Goal: Navigation & Orientation: Understand site structure

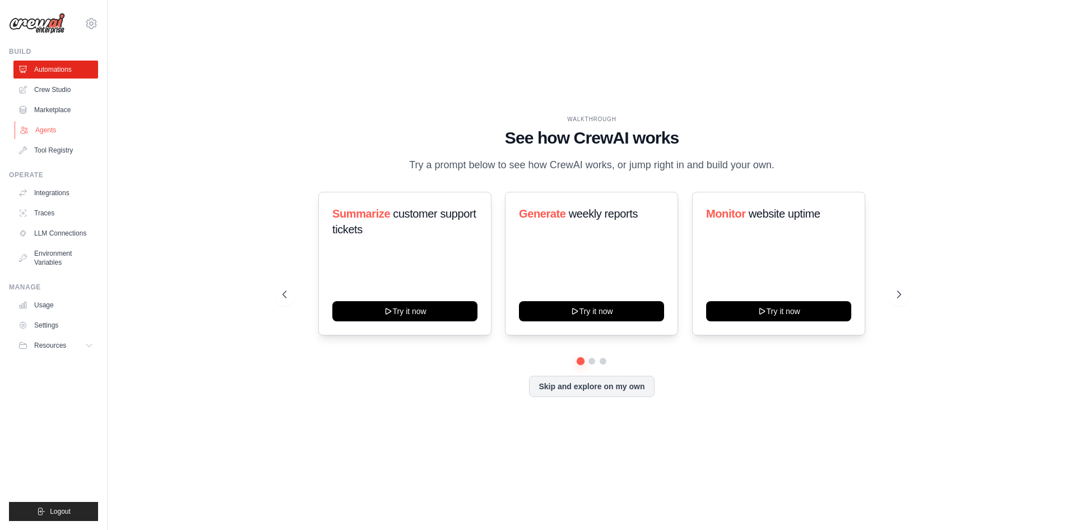
click at [61, 127] on link "Agents" at bounding box center [57, 130] width 85 height 18
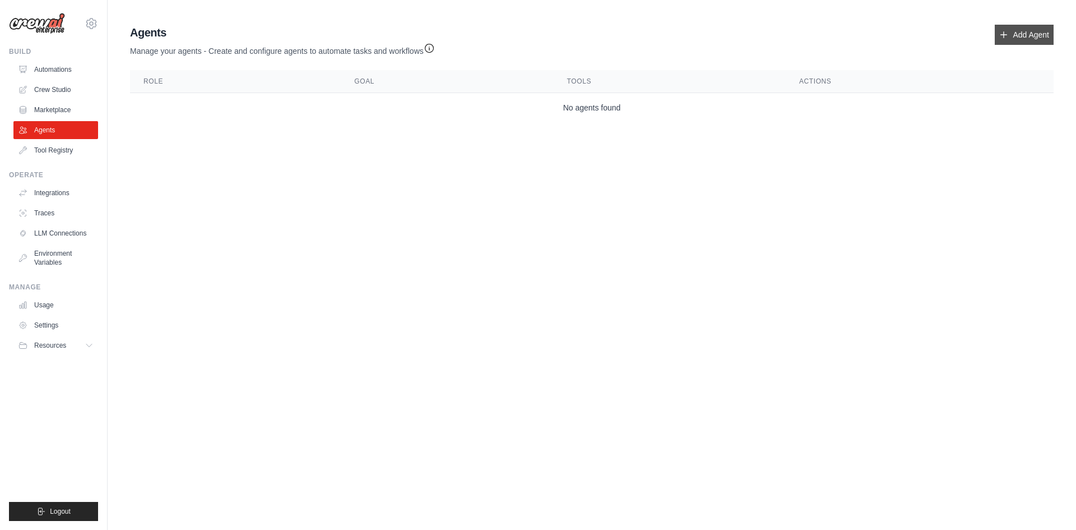
click at [1028, 30] on link "Add Agent" at bounding box center [1024, 35] width 59 height 20
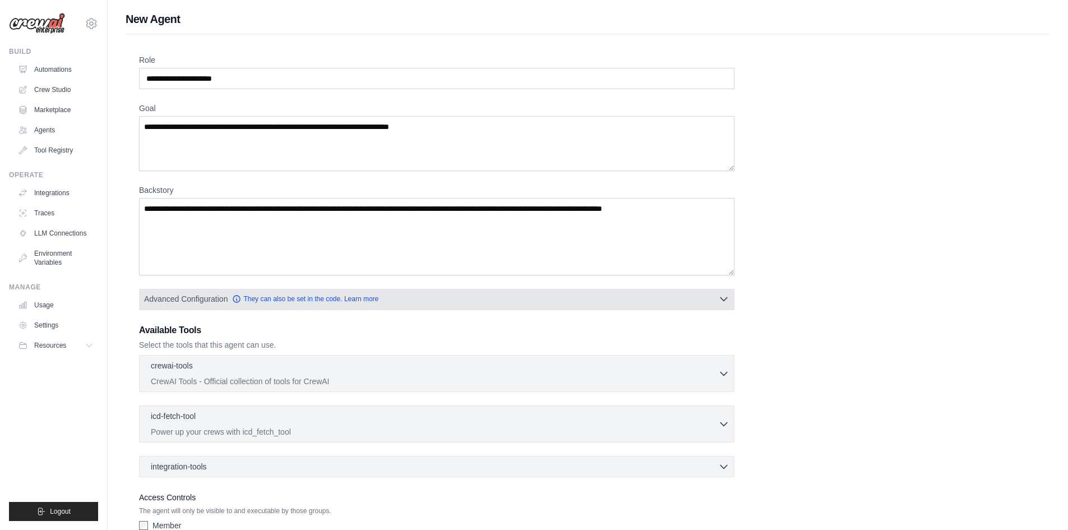
click at [571, 307] on button "Advanced Configuration They can also be set in the code. Learn more" at bounding box center [437, 299] width 594 height 20
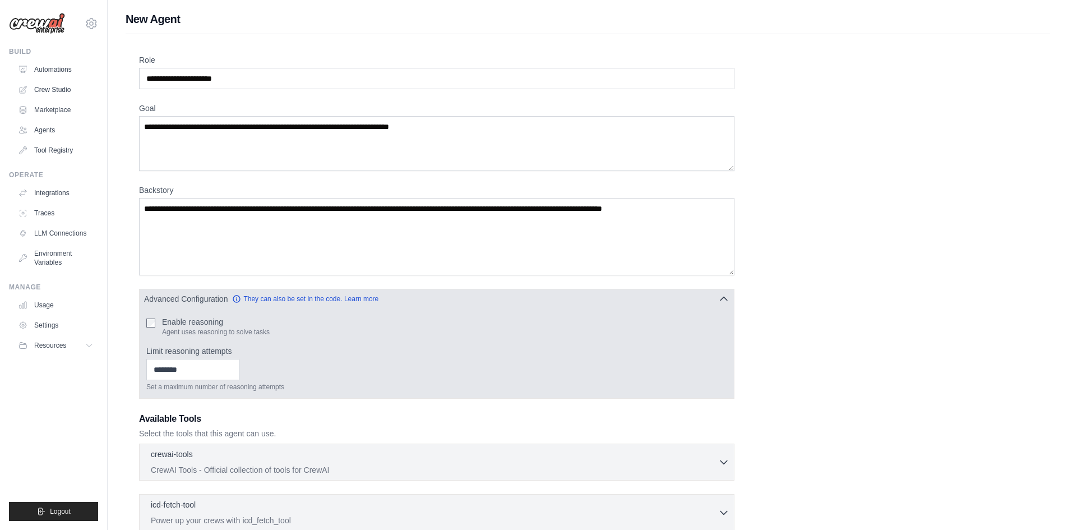
click at [500, 304] on button "Advanced Configuration They can also be set in the code. Learn more" at bounding box center [437, 299] width 594 height 20
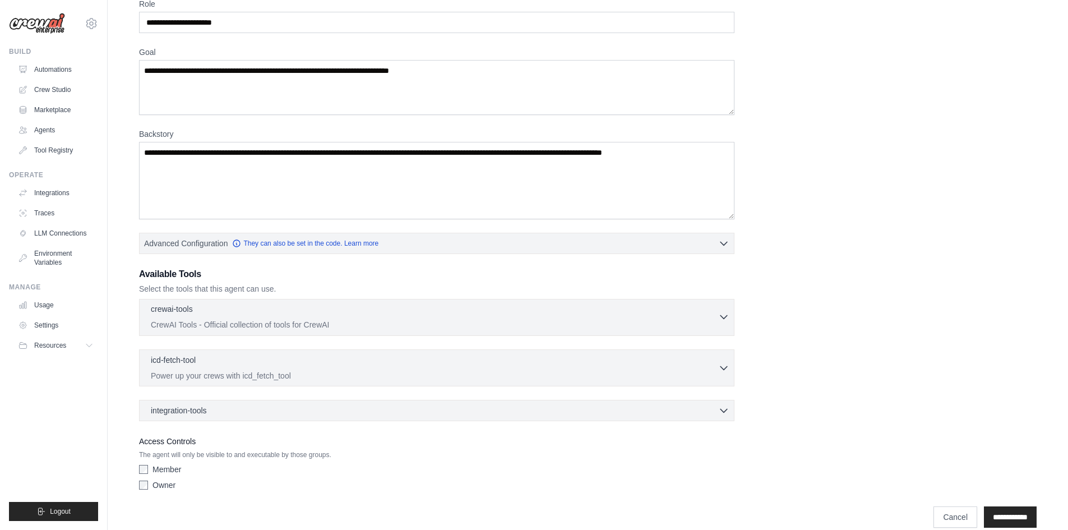
click at [449, 313] on div "crewai-tools 0 selected" at bounding box center [434, 309] width 567 height 13
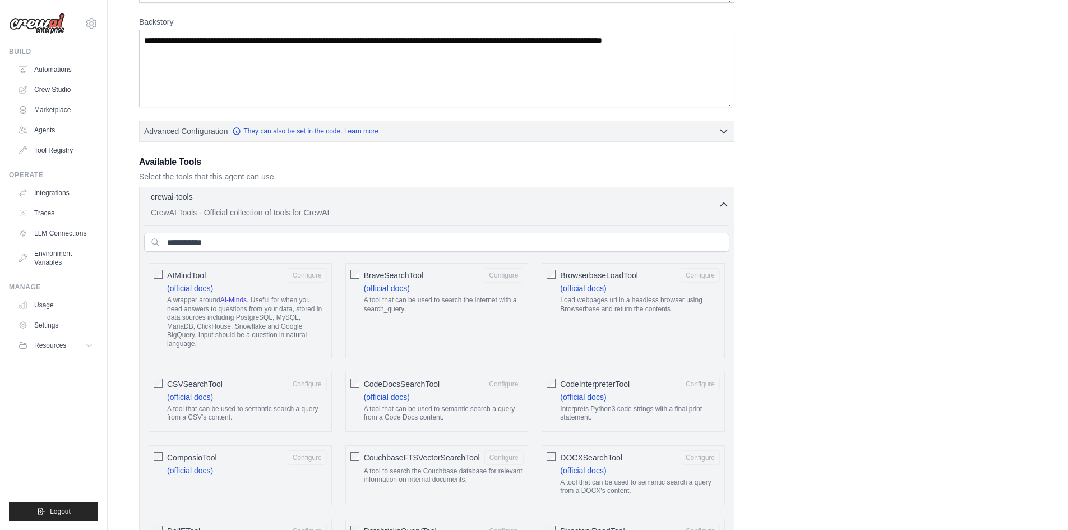
click at [433, 207] on p "CrewAI Tools - Official collection of tools for CrewAI" at bounding box center [434, 212] width 567 height 11
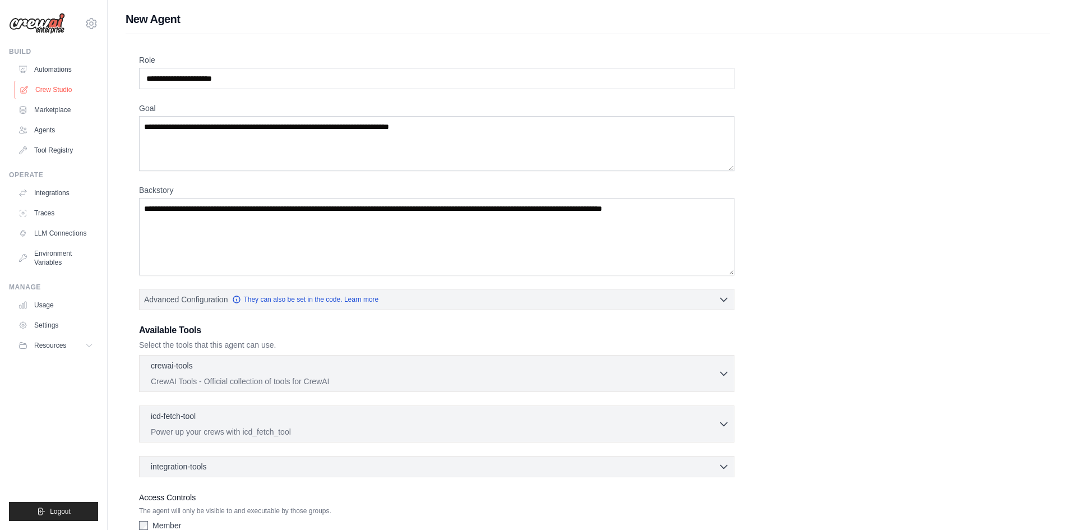
click at [61, 92] on link "Crew Studio" at bounding box center [57, 90] width 85 height 18
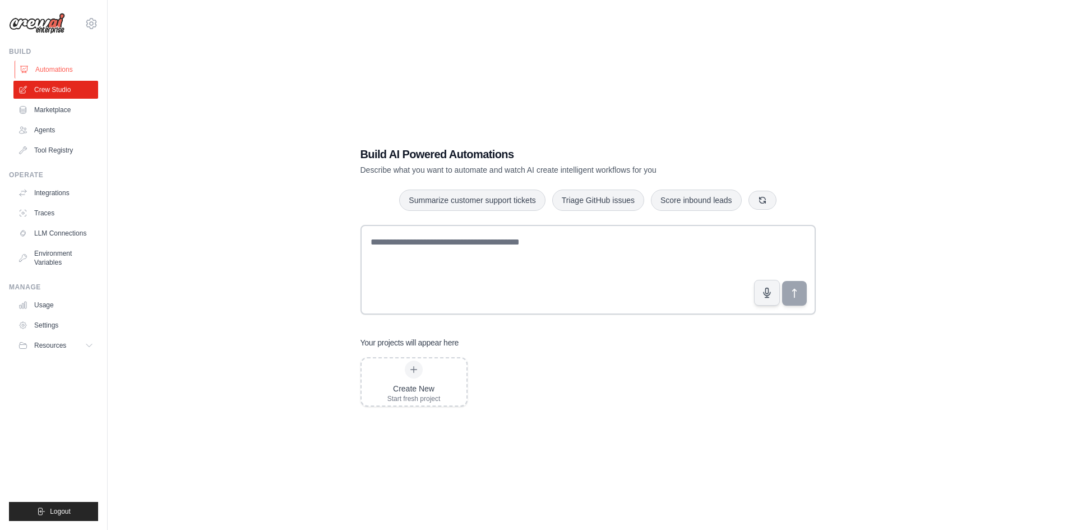
click at [53, 75] on link "Automations" at bounding box center [57, 70] width 85 height 18
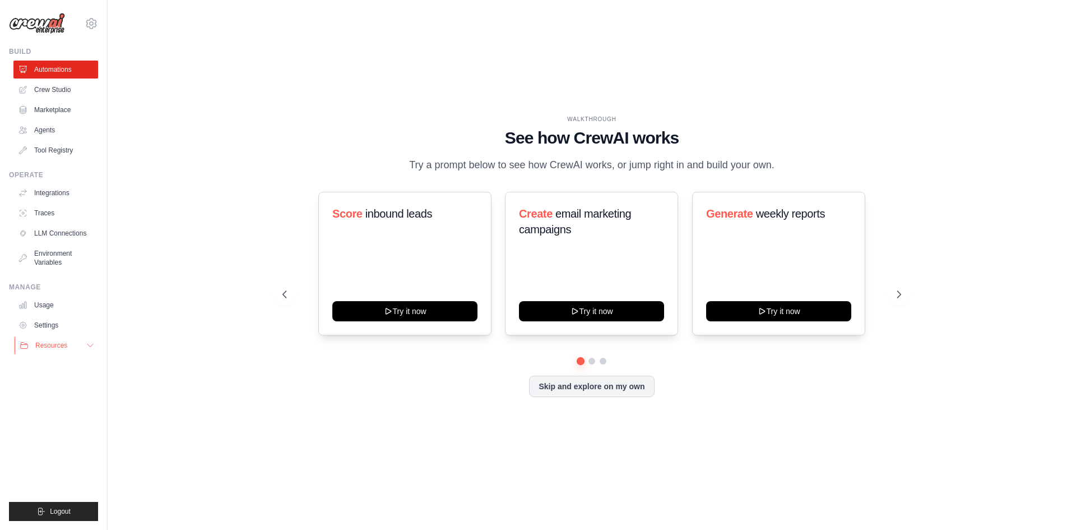
click at [70, 349] on button "Resources" at bounding box center [57, 345] width 85 height 18
click at [59, 328] on link "Settings" at bounding box center [57, 325] width 85 height 18
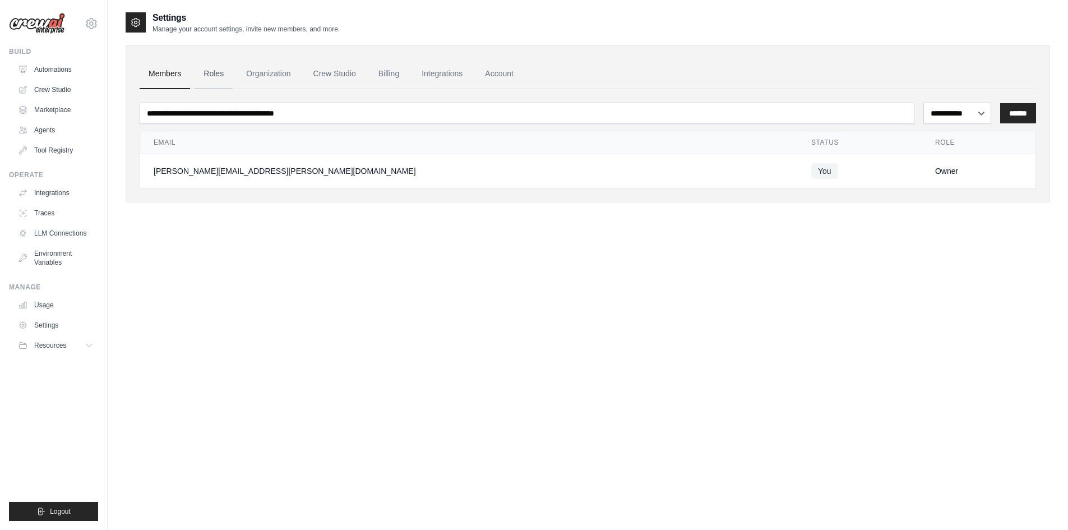
click at [213, 74] on link "Roles" at bounding box center [214, 74] width 38 height 30
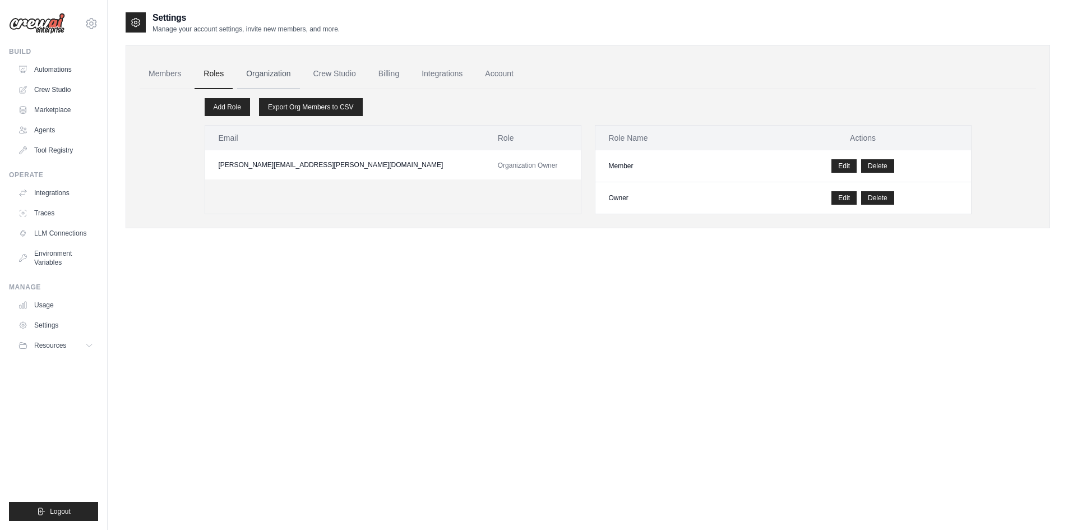
click at [257, 77] on link "Organization" at bounding box center [268, 74] width 62 height 30
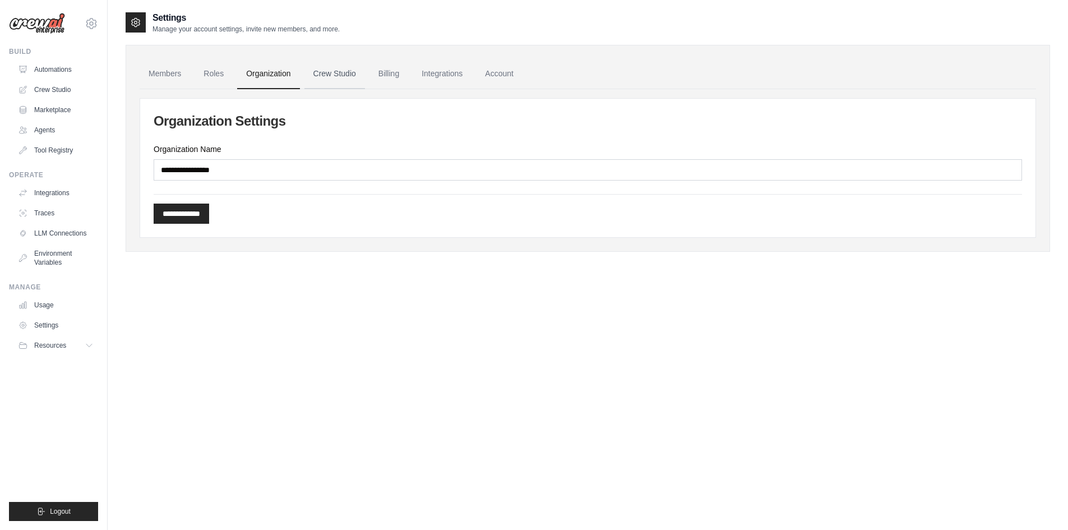
click at [331, 78] on link "Crew Studio" at bounding box center [334, 74] width 61 height 30
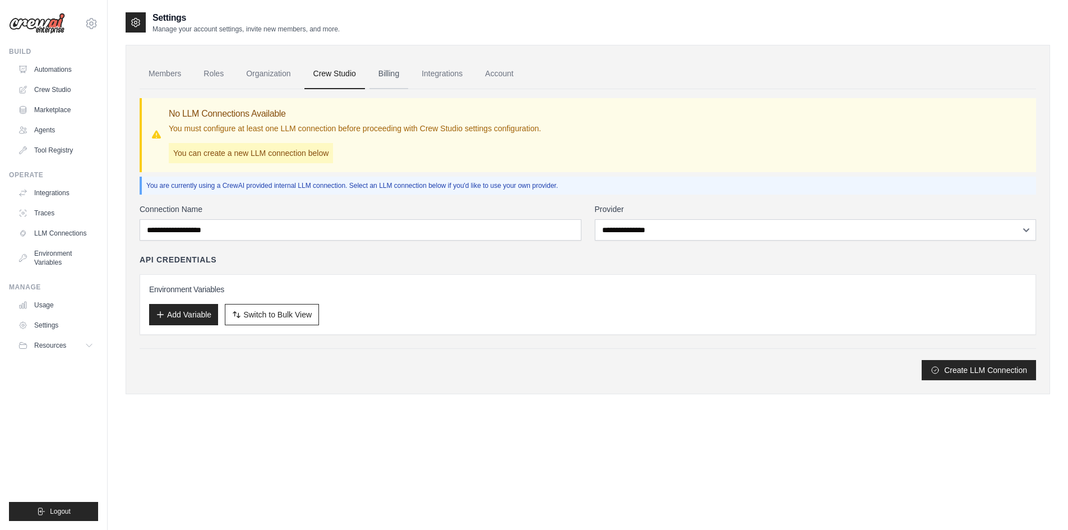
click at [391, 77] on link "Billing" at bounding box center [388, 74] width 39 height 30
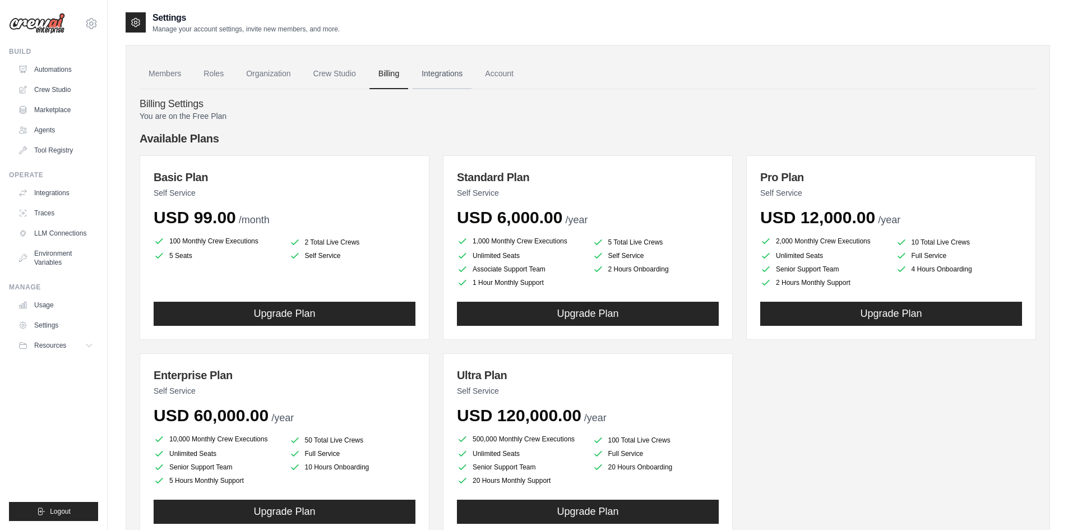
click at [445, 73] on link "Integrations" at bounding box center [442, 74] width 59 height 30
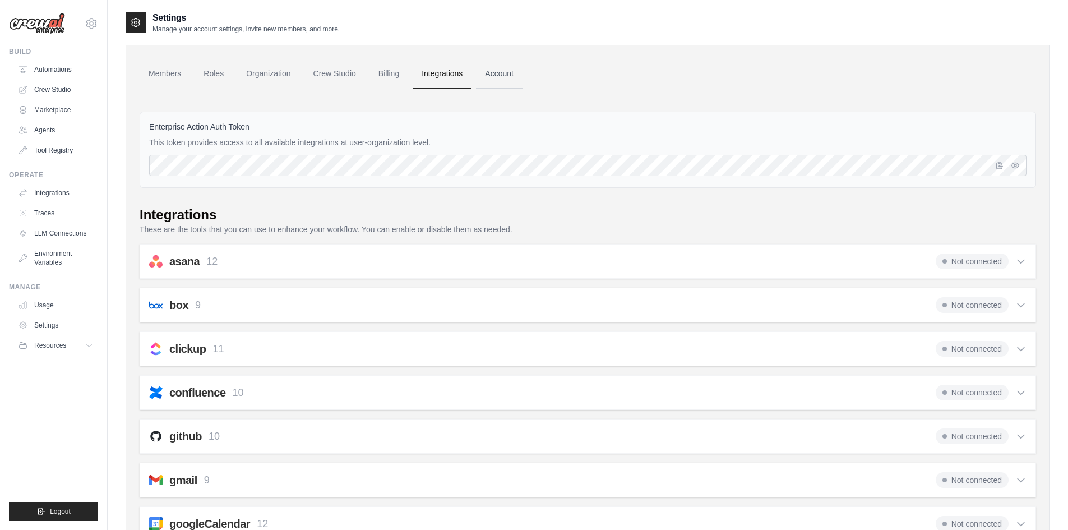
click at [506, 85] on link "Account" at bounding box center [499, 74] width 47 height 30
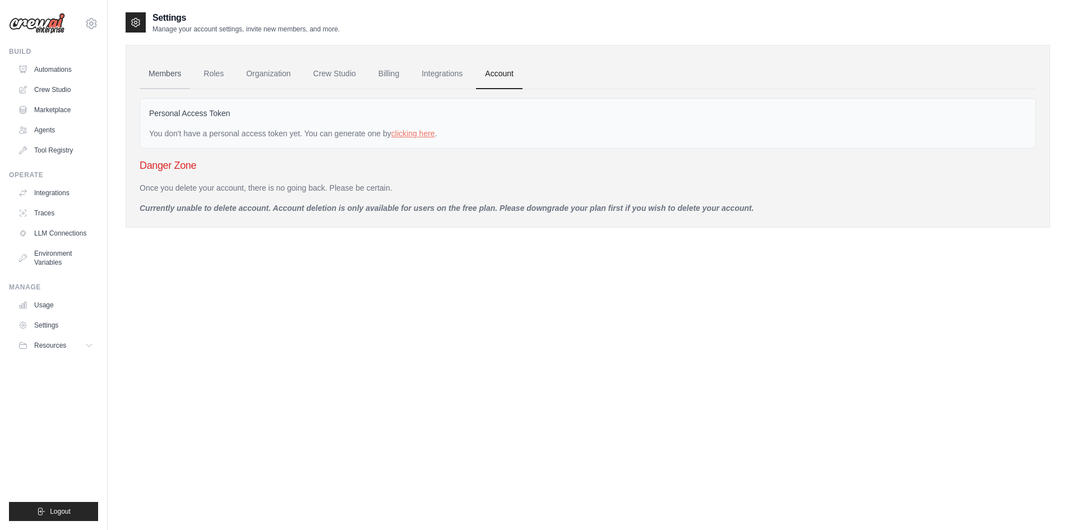
click at [160, 80] on link "Members" at bounding box center [165, 74] width 50 height 30
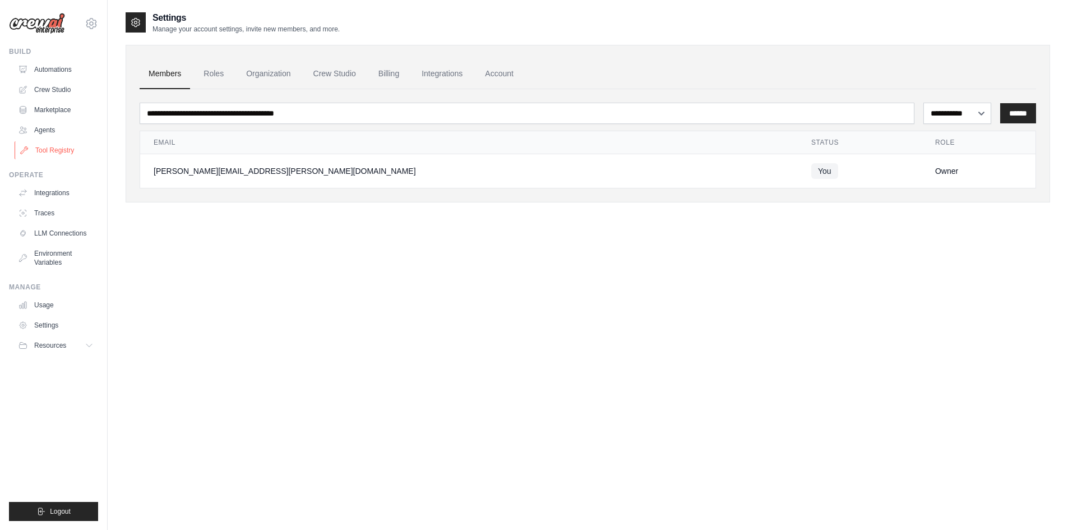
click at [64, 149] on link "Tool Registry" at bounding box center [57, 150] width 85 height 18
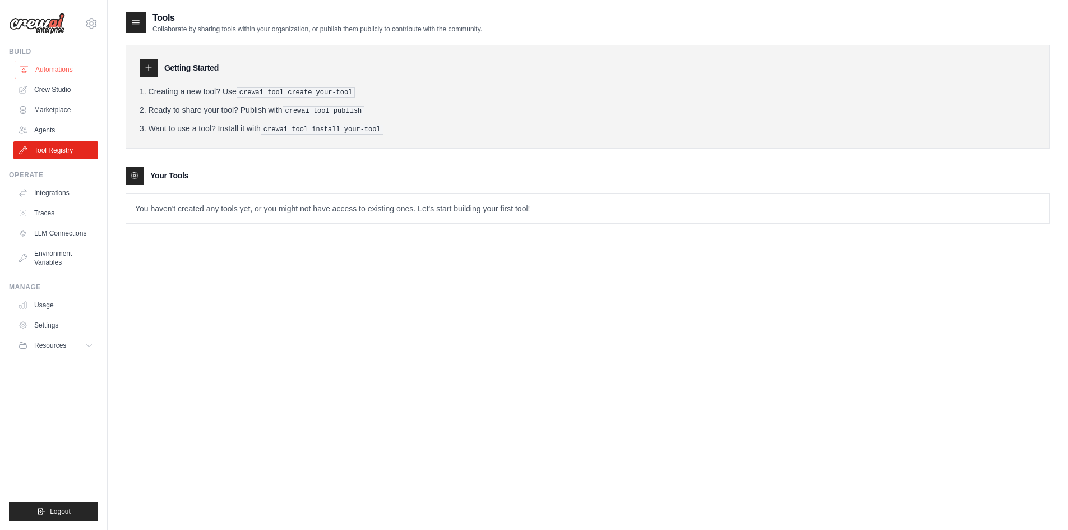
click at [70, 75] on link "Automations" at bounding box center [57, 70] width 85 height 18
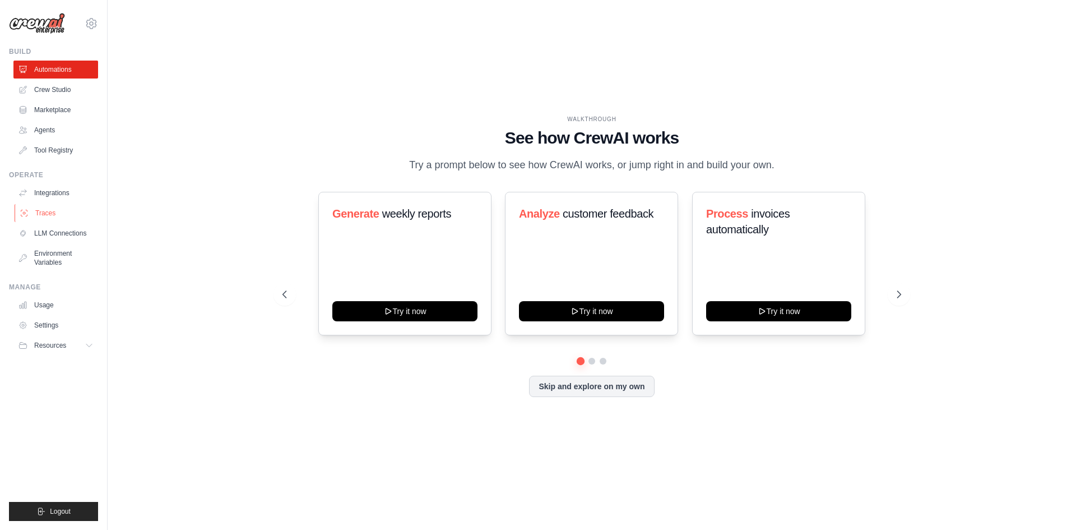
click at [57, 216] on link "Traces" at bounding box center [57, 213] width 85 height 18
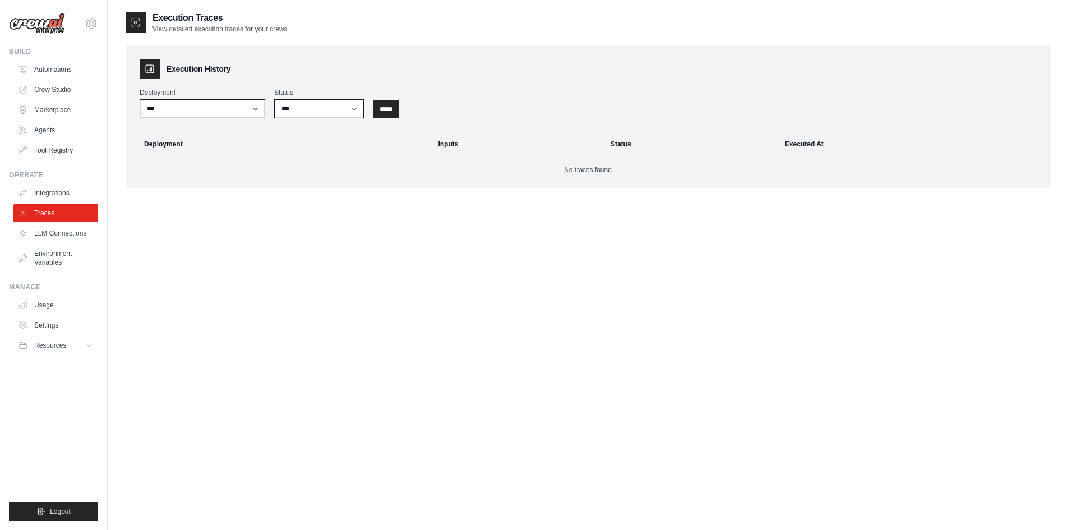
click at [52, 183] on div "Operate Integrations Traces LLM Connections Environment Variables" at bounding box center [53, 220] width 89 height 101
click at [59, 194] on link "Integrations" at bounding box center [57, 193] width 85 height 18
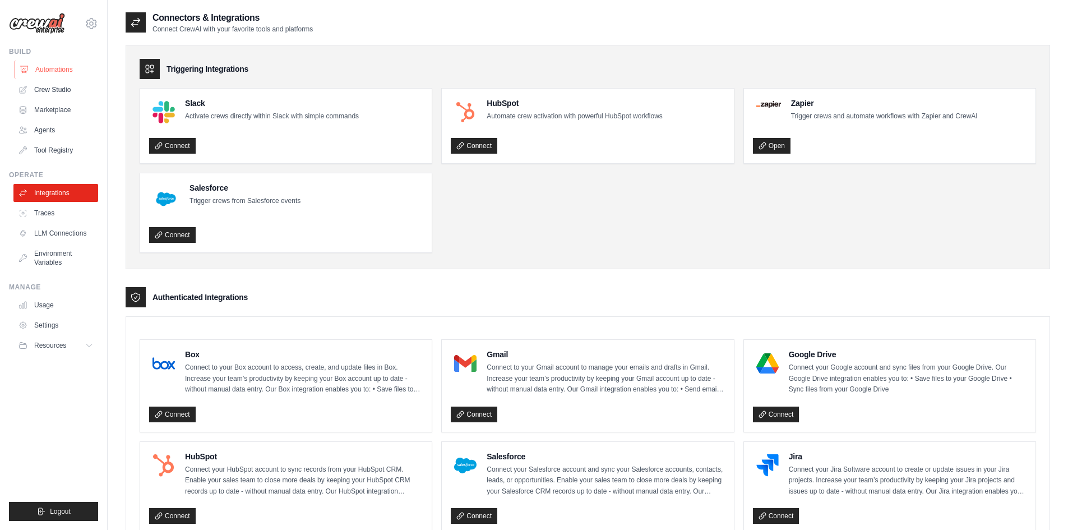
click at [53, 71] on link "Automations" at bounding box center [57, 70] width 85 height 18
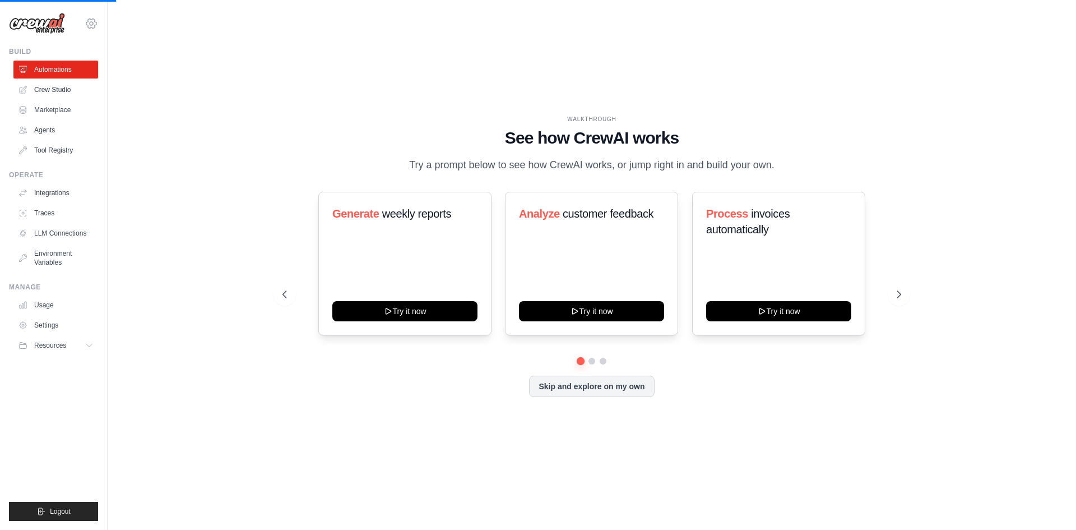
click at [92, 26] on icon at bounding box center [91, 23] width 13 height 13
